Goal: Contribute content: Contribute content

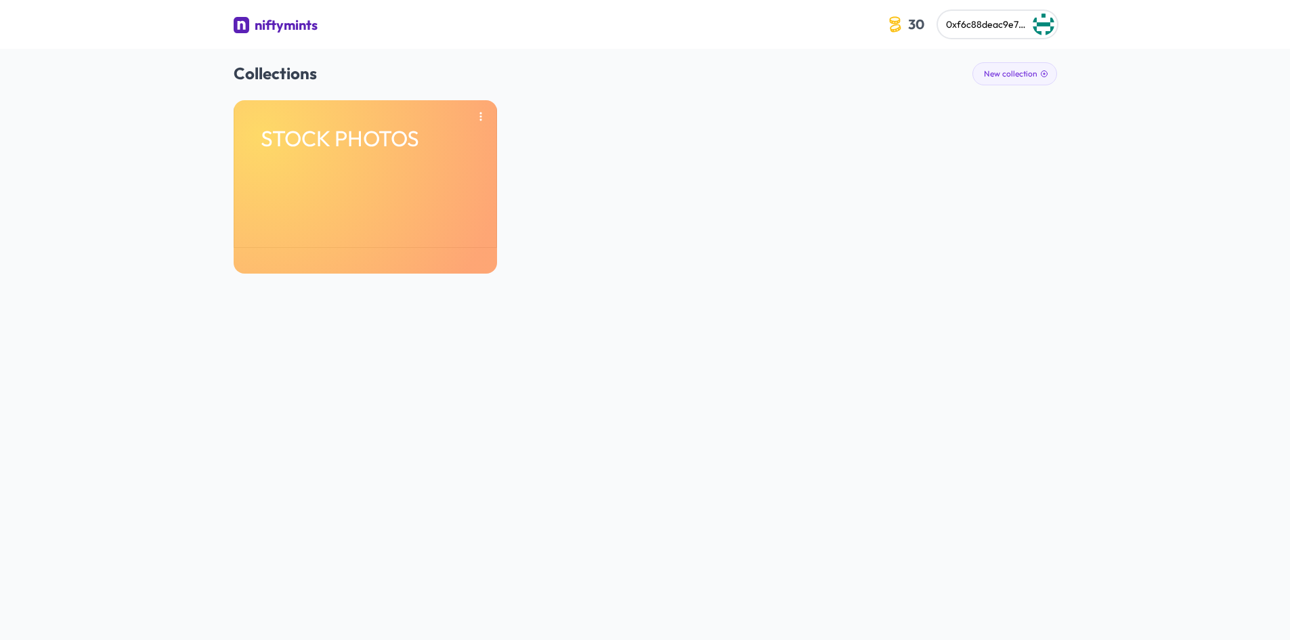
click at [512, 187] on div "STOCK PHOTOS" at bounding box center [645, 186] width 823 height 173
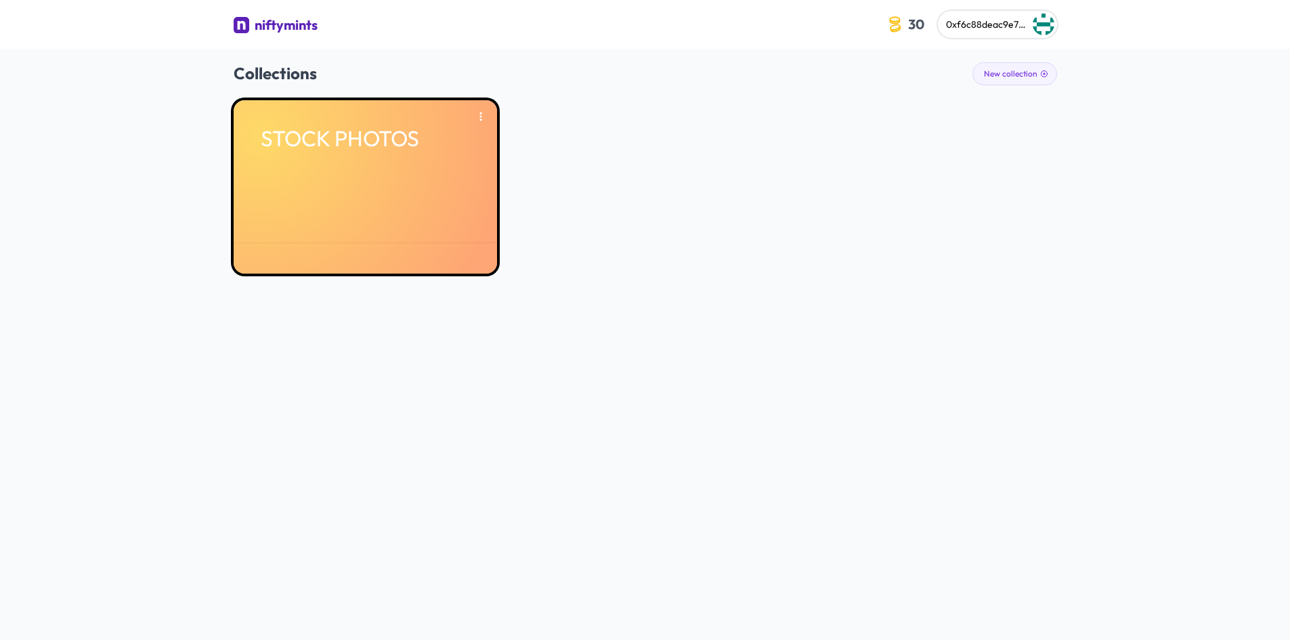
click at [465, 190] on div "STOCK PHOTOS" at bounding box center [365, 186] width 263 height 173
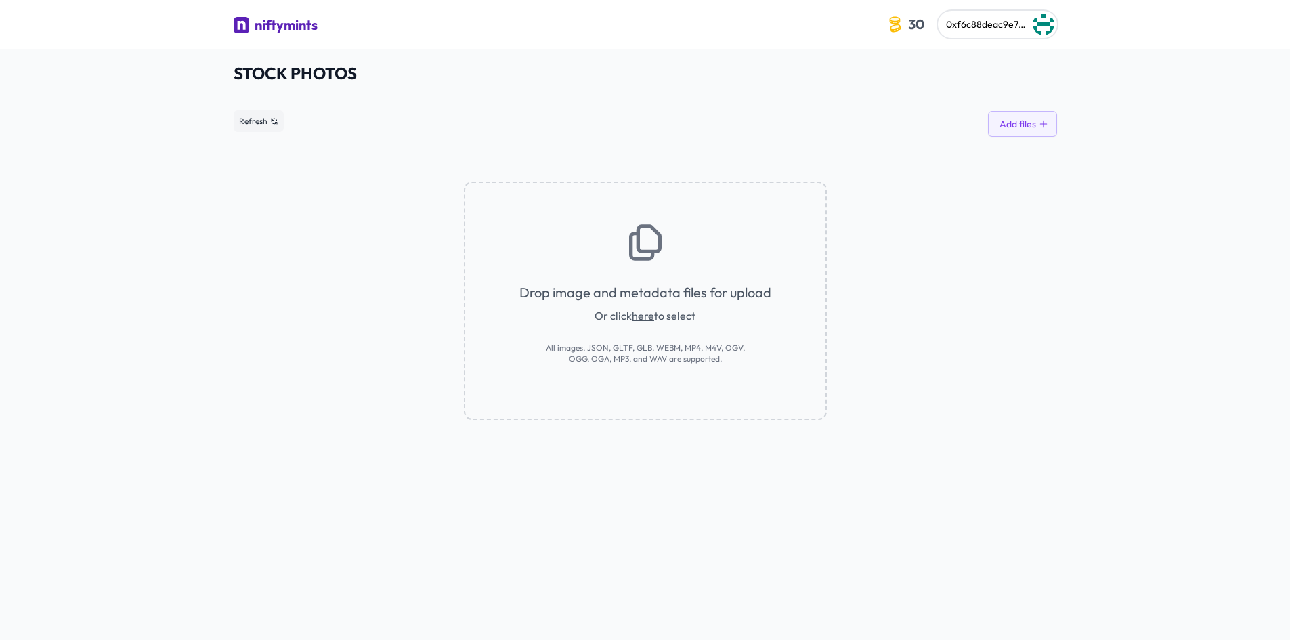
click at [268, 35] on div "niftymints" at bounding box center [286, 25] width 63 height 19
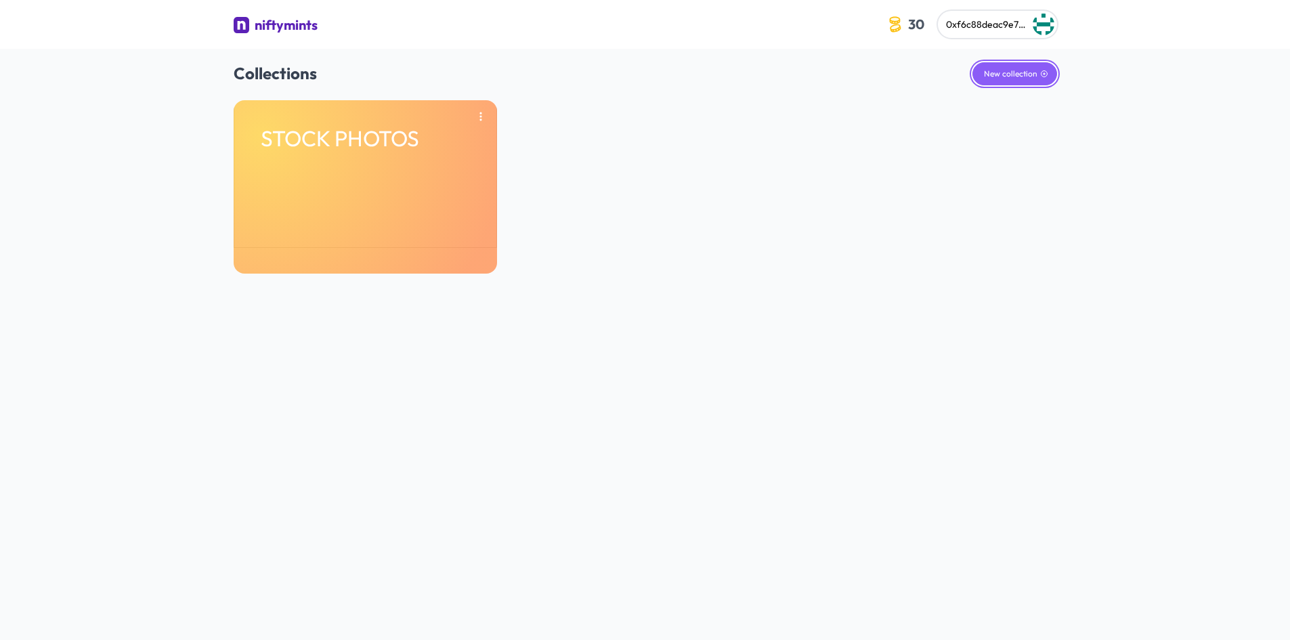
click at [1020, 70] on button "New collection" at bounding box center [1014, 73] width 85 height 23
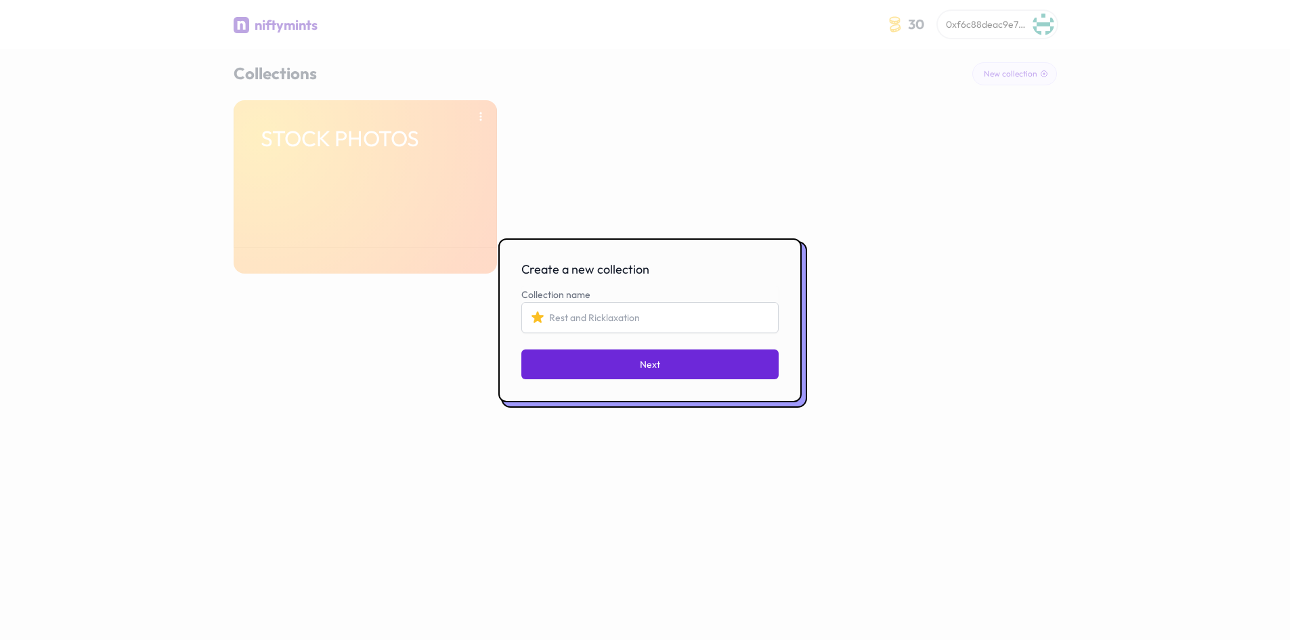
click at [1020, 78] on div at bounding box center [650, 320] width 1300 height 640
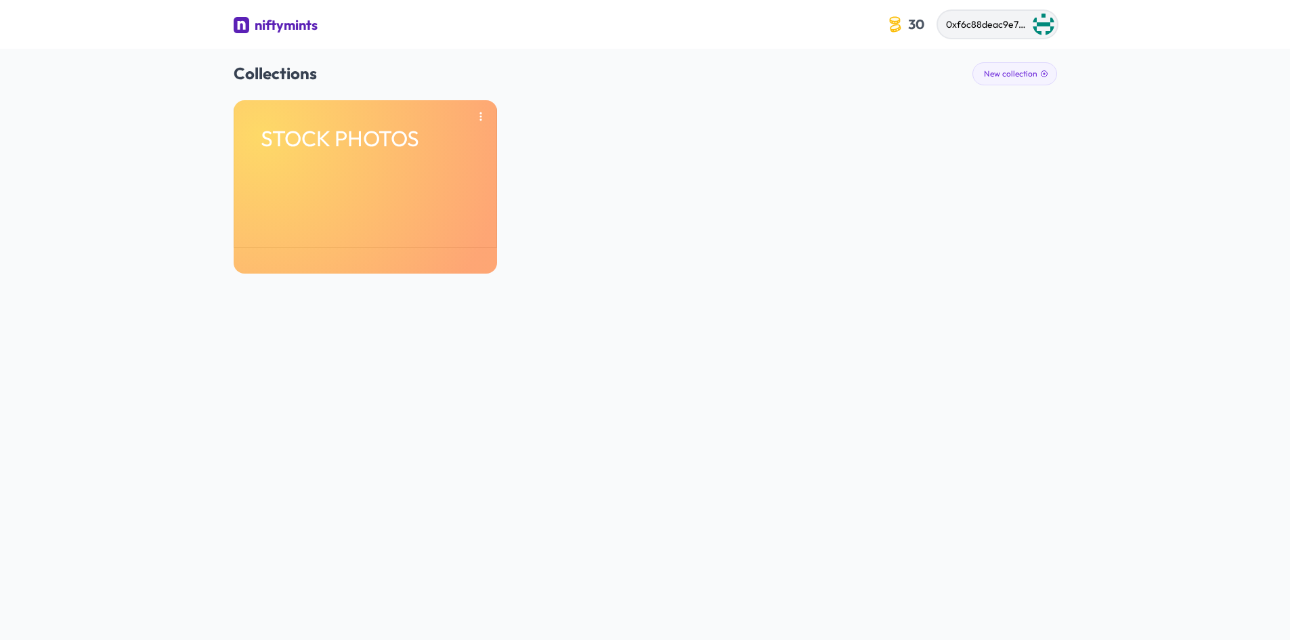
click at [1016, 28] on span "0xf6c88deac9e7f6ff4c1c068781dd778fb6496d90" at bounding box center [1051, 24] width 211 height 12
click at [973, 57] on p "Edit wallet address" at bounding box center [956, 64] width 143 height 14
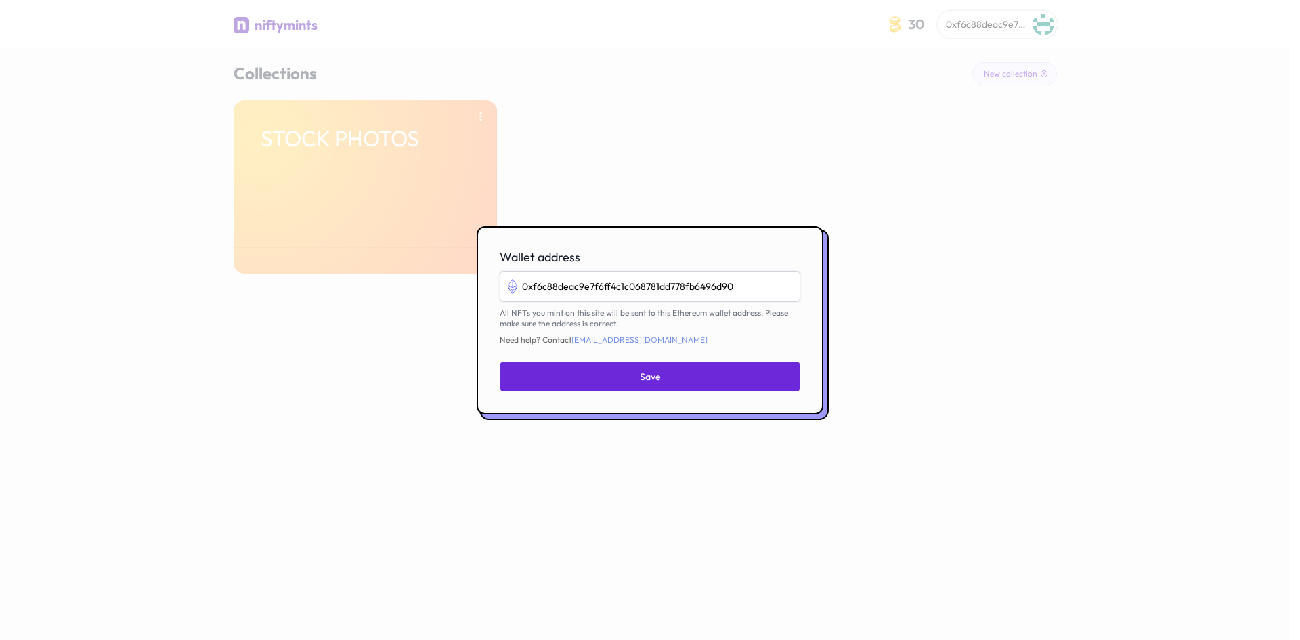
click at [708, 291] on input "0xf6c88deac9e7f6ff4c1c068781dd778fb6496d90" at bounding box center [650, 286] width 301 height 31
paste input "F6c88DeAC9E7F6Ff4c1C068781dd778Fb6496D"
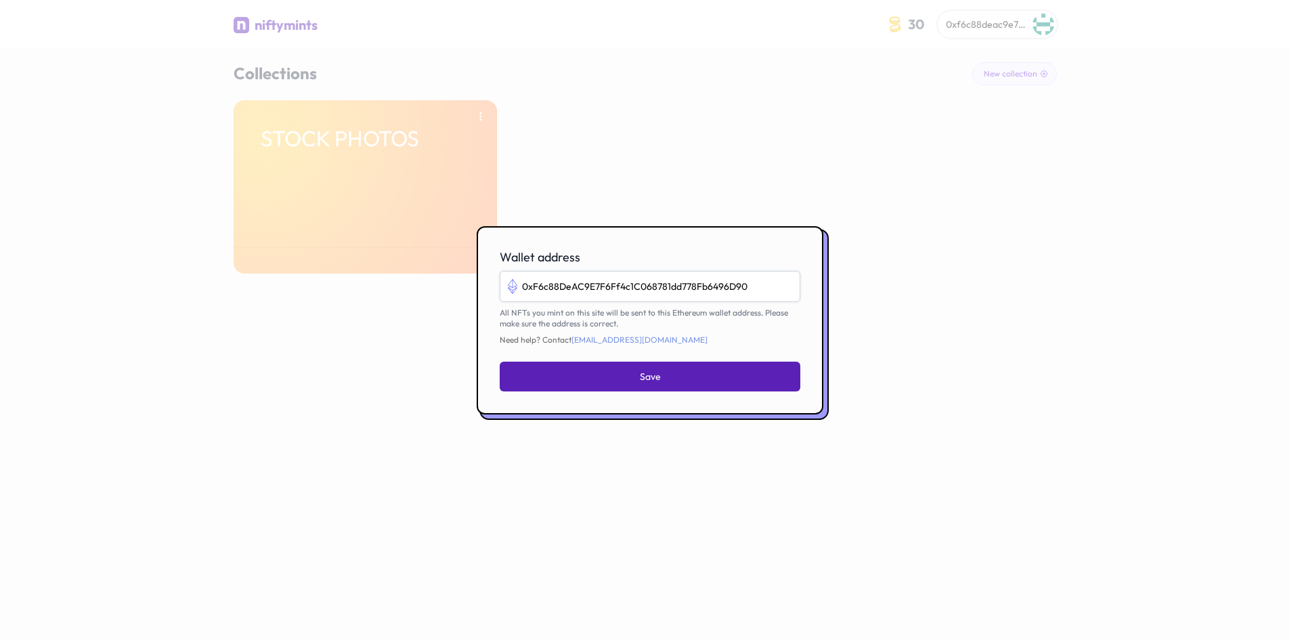
type input "0xF6c88DeAC9E7F6Ff4c1C068781dd778Fb6496D90"
click at [710, 380] on button "Save" at bounding box center [650, 377] width 301 height 30
type input "0xf6c88deac9e7f6ff4c1c068781dd778fb6496d90"
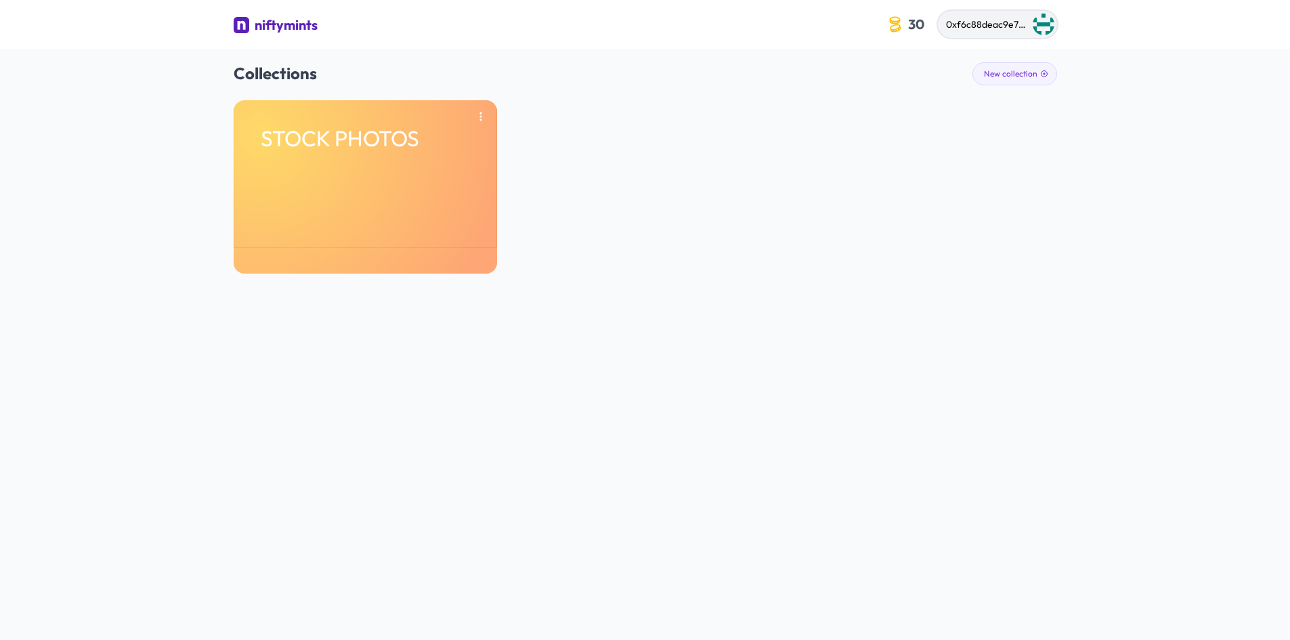
click at [1010, 35] on button "0xf6c88deac9e7f6ff4c1c068781dd778fb6496d90" at bounding box center [997, 24] width 119 height 27
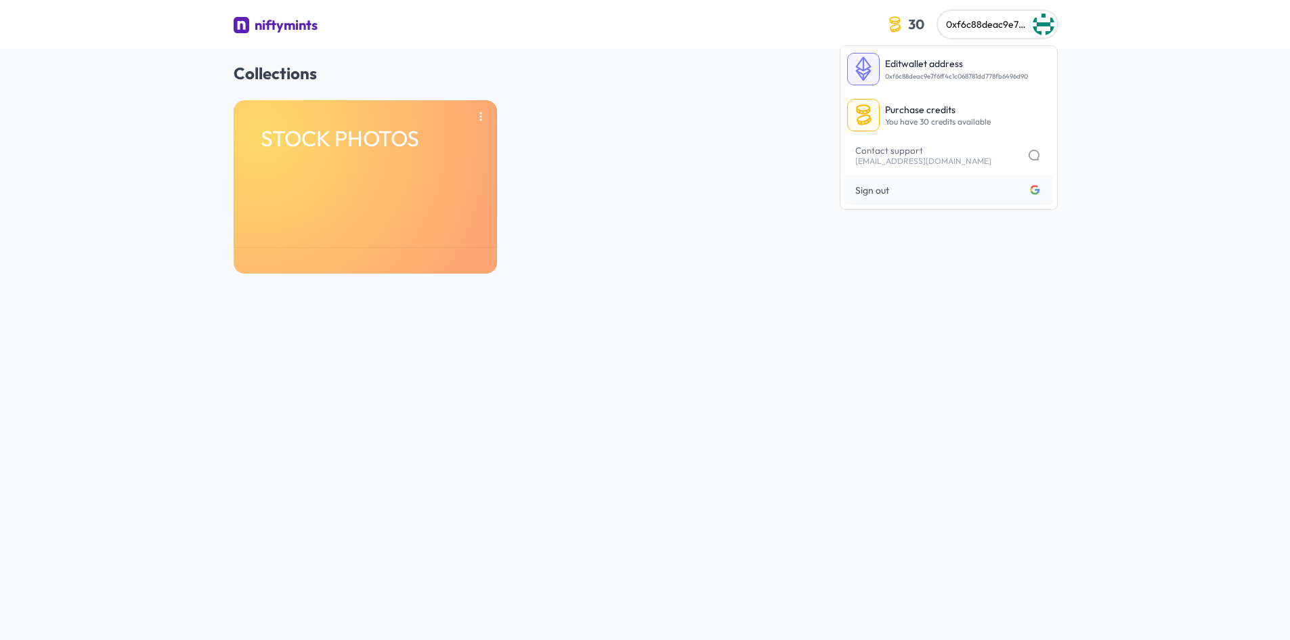
click at [534, 210] on div "STOCK PHOTOS" at bounding box center [645, 186] width 823 height 173
click at [979, 73] on button "New collection" at bounding box center [1014, 73] width 85 height 23
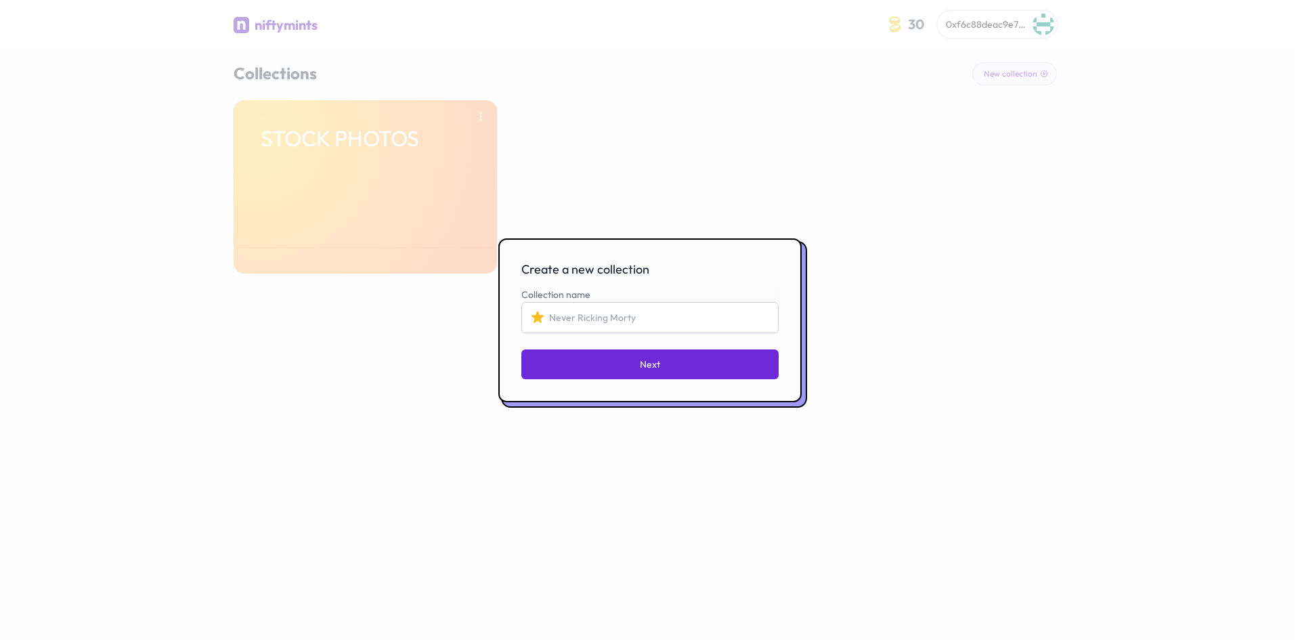
click at [592, 322] on input "Collection name" at bounding box center [649, 317] width 257 height 31
type input "FAKE NEWS"
click at [617, 368] on button "Next" at bounding box center [649, 364] width 257 height 30
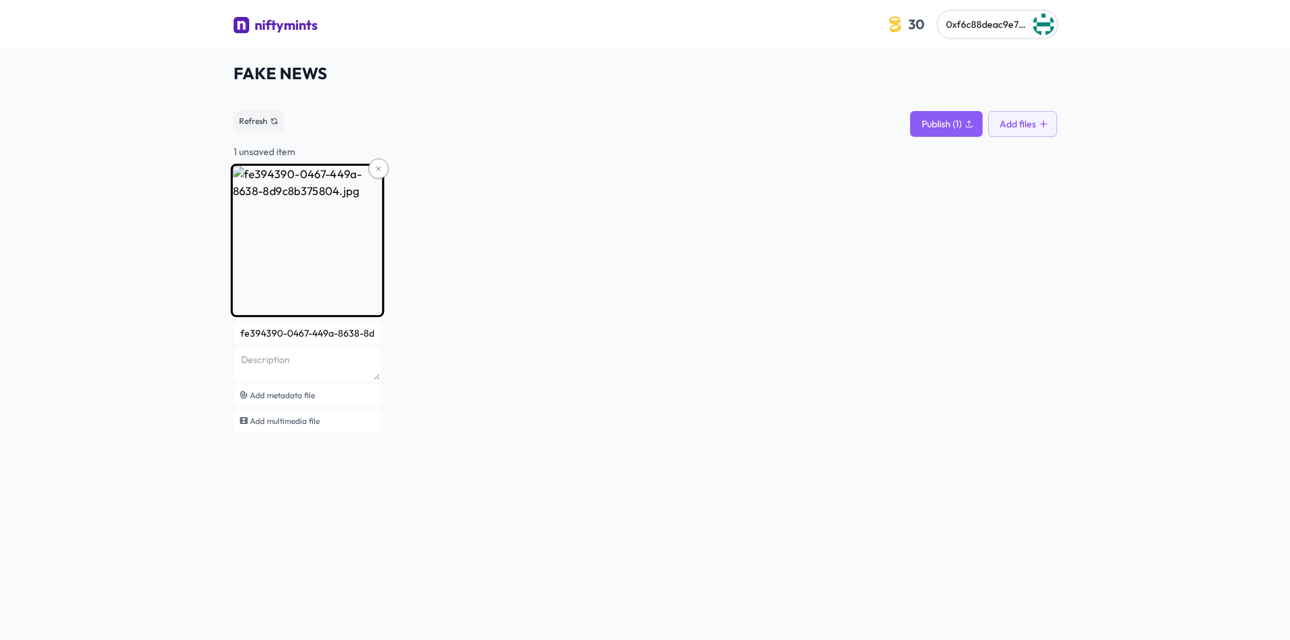
click at [323, 332] on input "fe394390-0467-449a-8638-8d9c8b375804" at bounding box center [308, 333] width 148 height 22
click at [373, 165] on button at bounding box center [378, 168] width 20 height 20
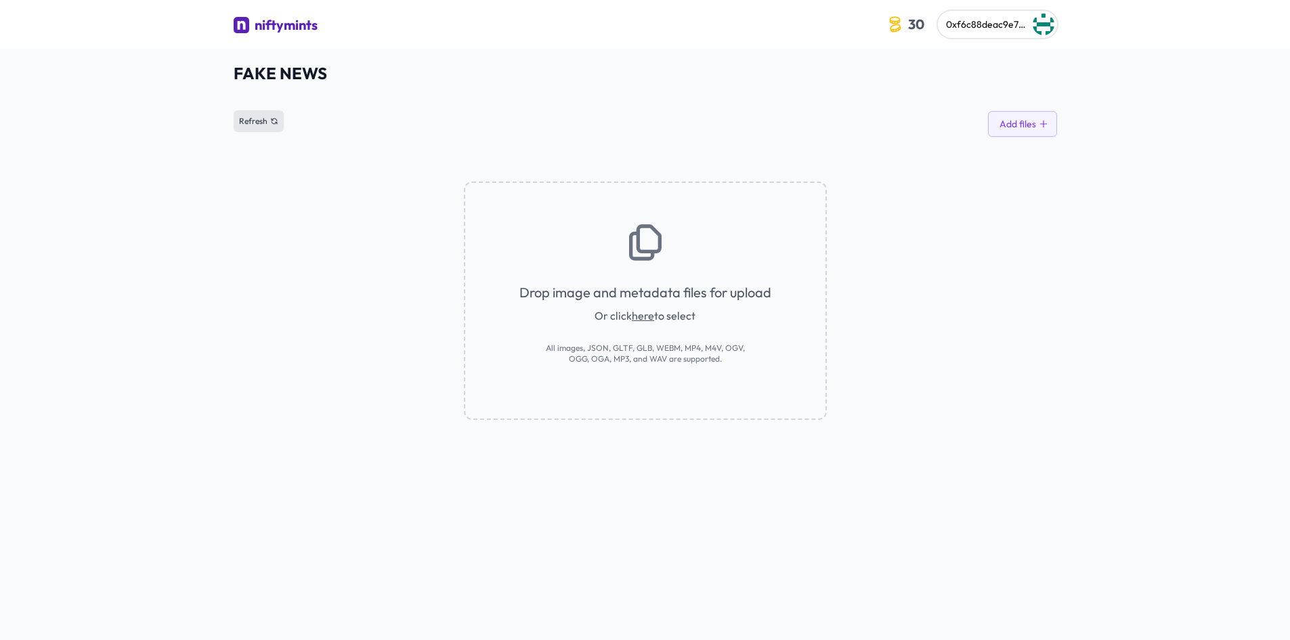
click at [271, 118] on icon at bounding box center [274, 121] width 8 height 8
